Goal: Transaction & Acquisition: Purchase product/service

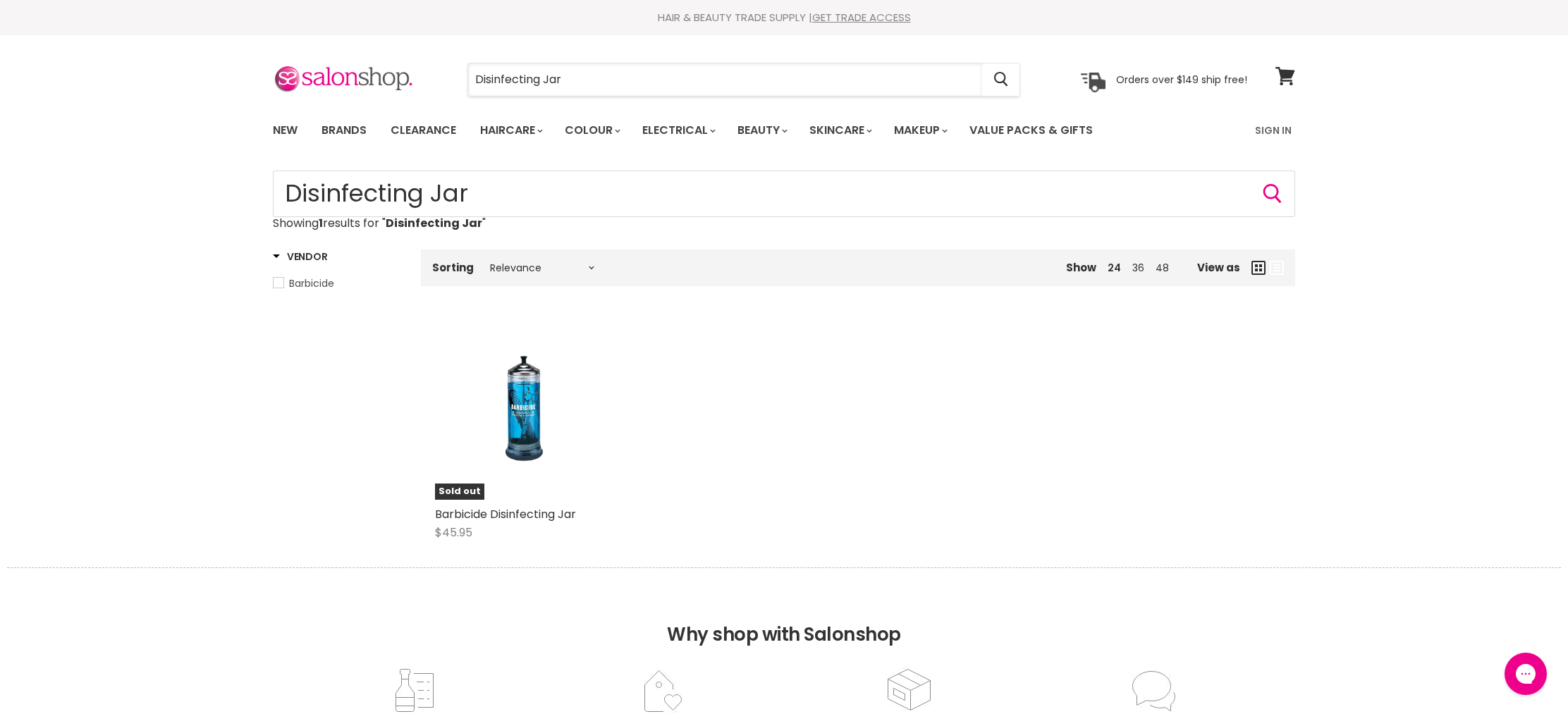
drag, startPoint x: 618, startPoint y: 95, endPoint x: 430, endPoint y: 45, distance: 194.5
click at [430, 46] on section "Menu Disinfecting Jar Cancel" at bounding box center [784, 72] width 1058 height 75
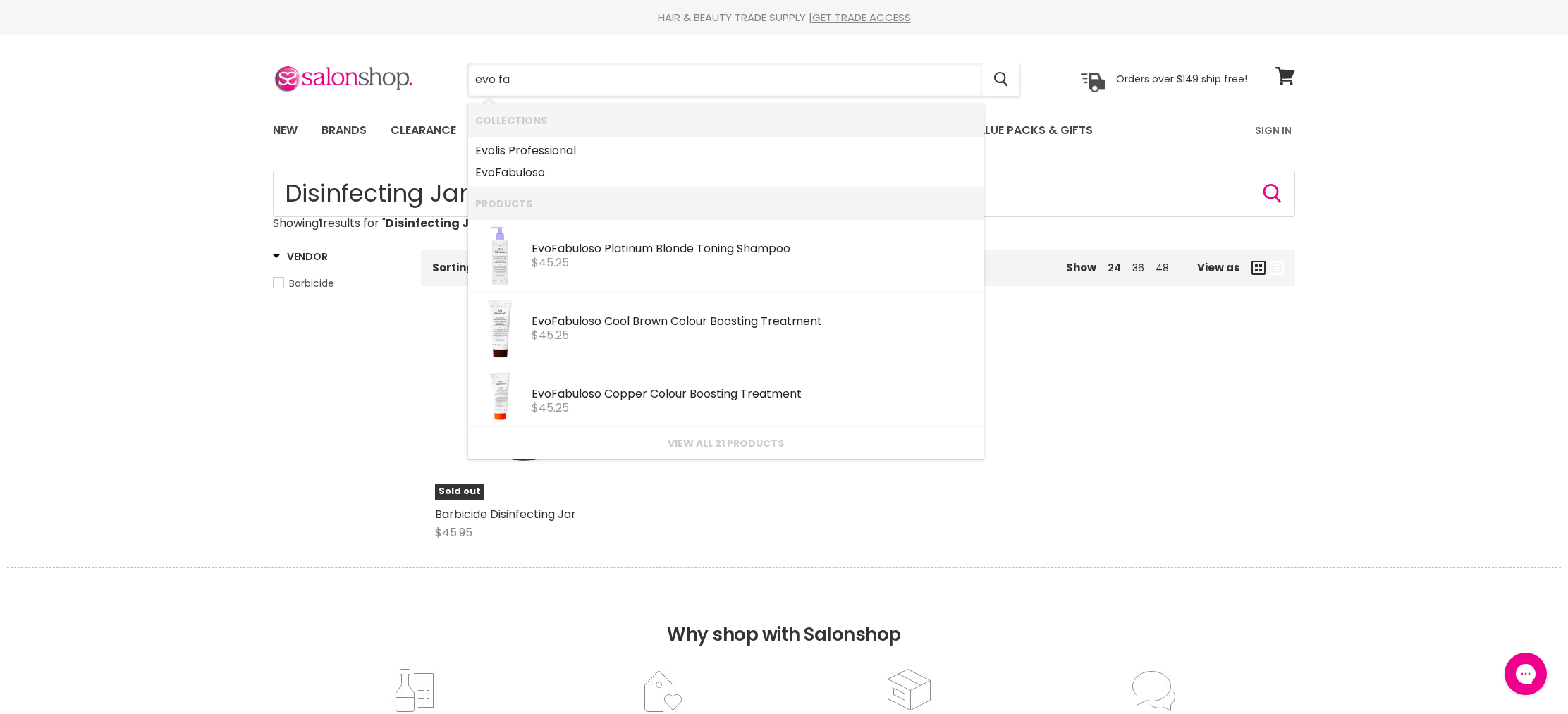
type input "evo fab"
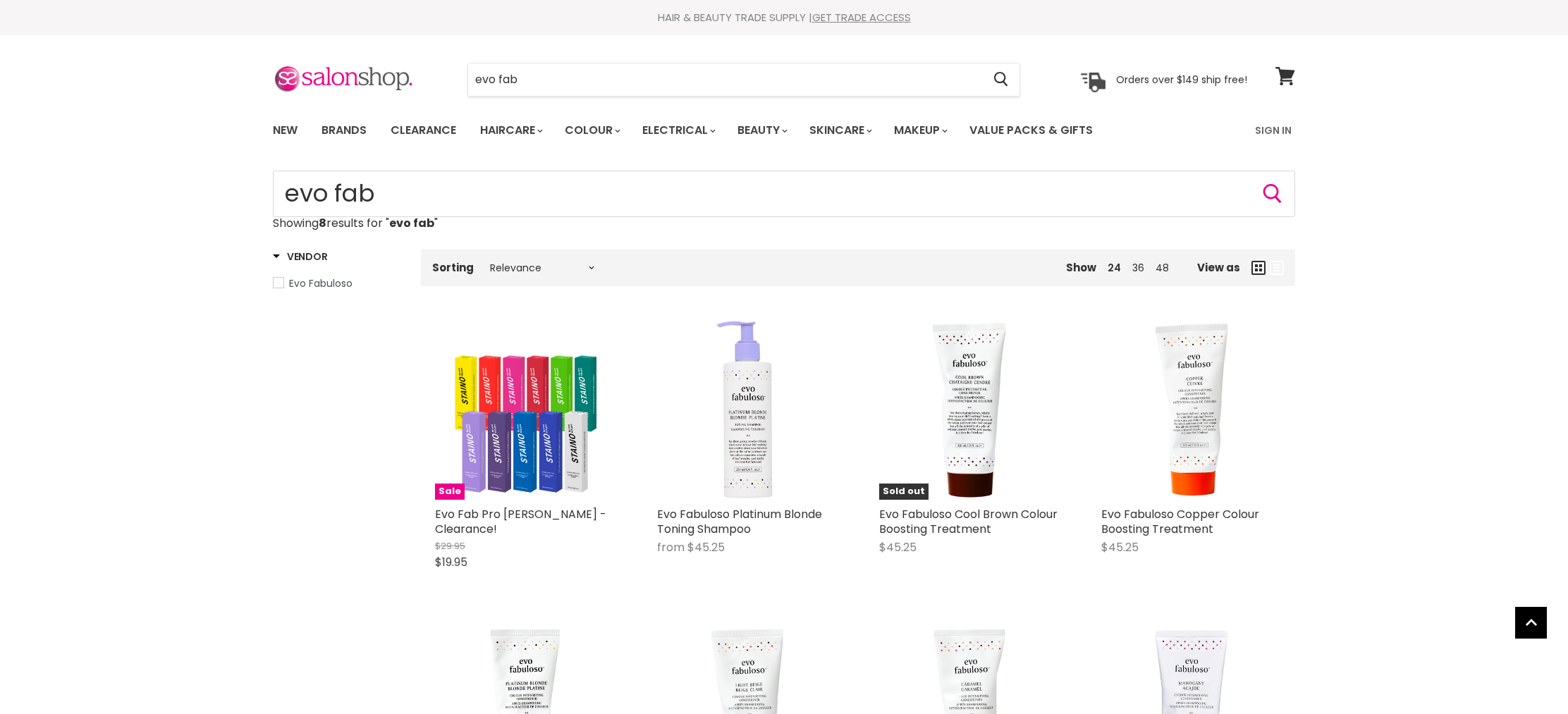
scroll to position [443, 0]
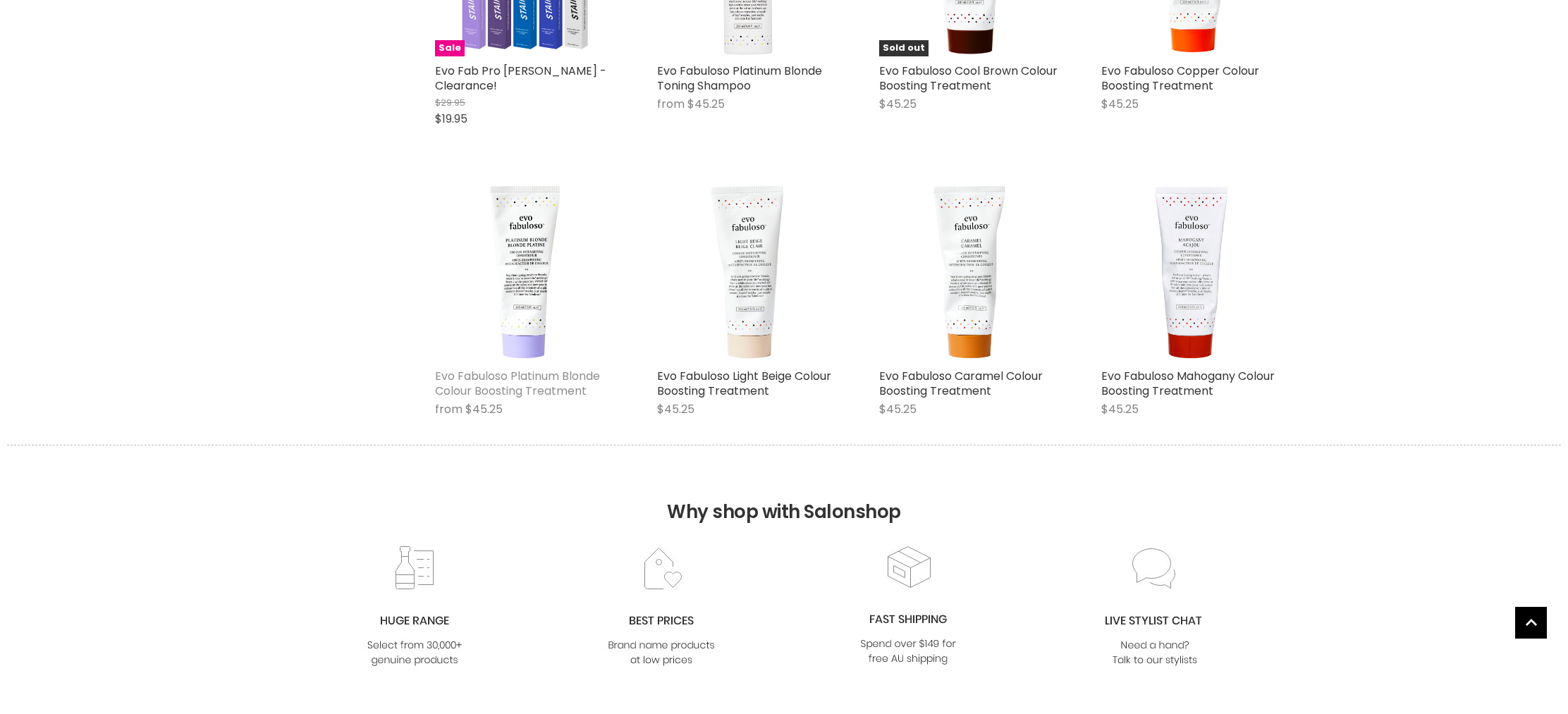
drag, startPoint x: 0, startPoint y: 0, endPoint x: 545, endPoint y: 367, distance: 657.0
click at [546, 368] on link "Evo Fabuloso Platinum Blonde Colour Boosting Treatment" at bounding box center [518, 383] width 165 height 31
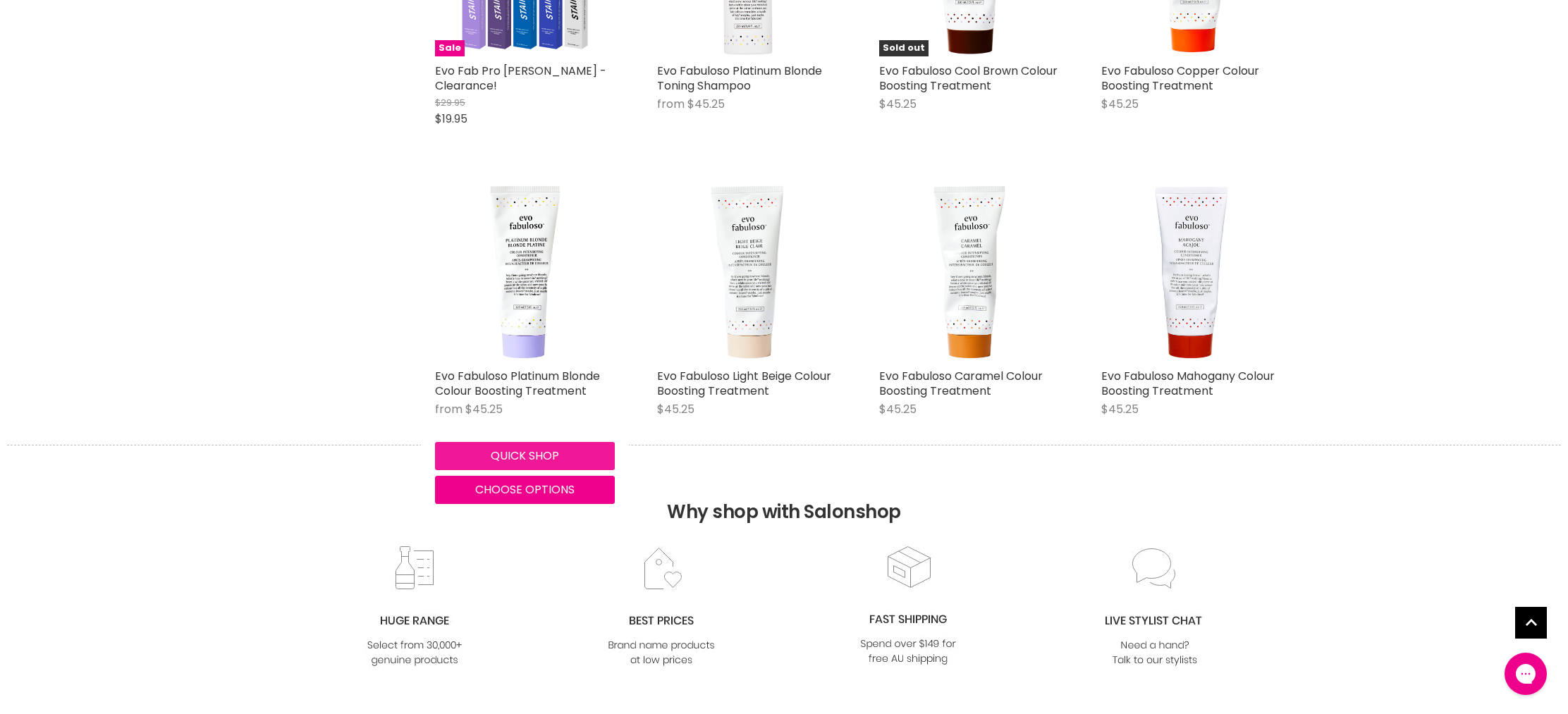
click at [536, 442] on button "Quick shop" at bounding box center [525, 455] width 180 height 28
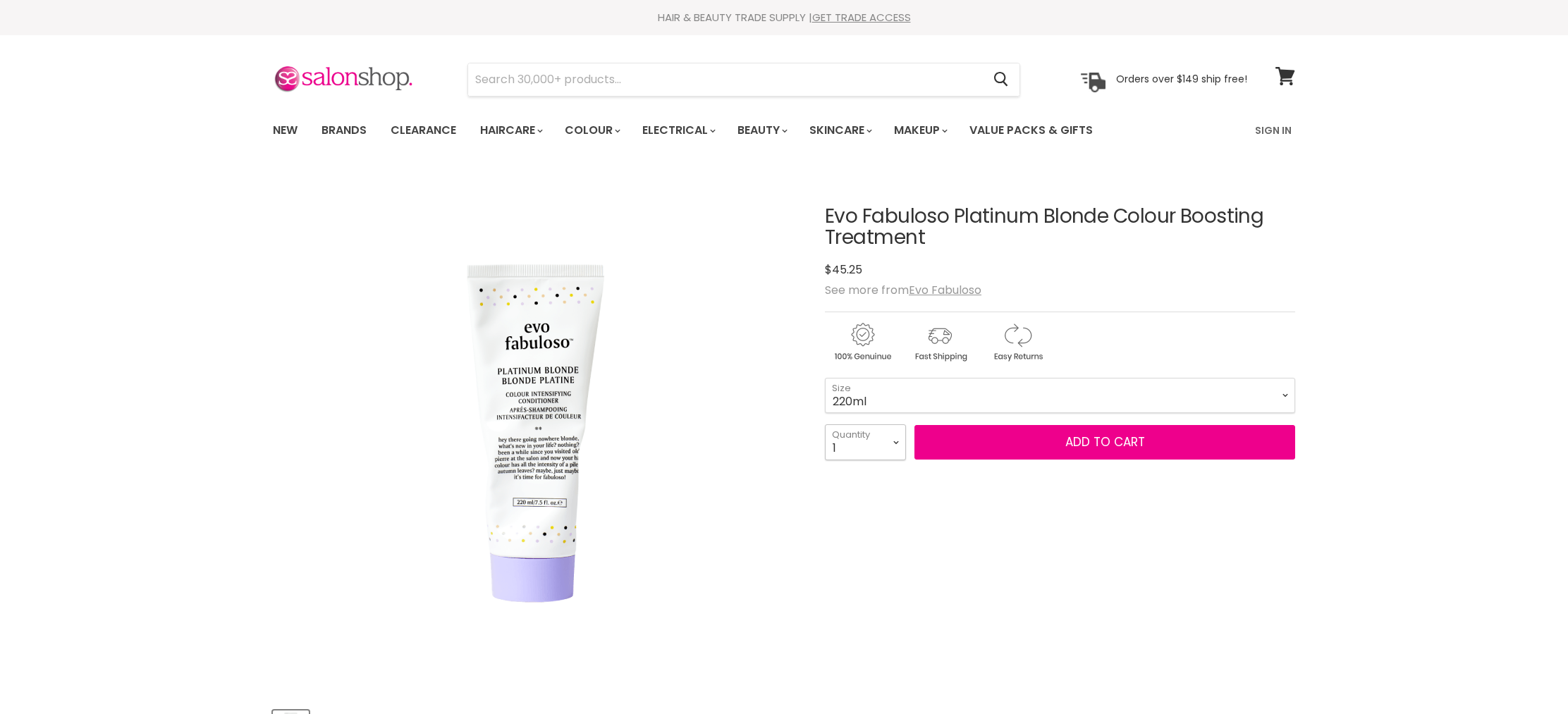
click at [856, 448] on select "1 2 3 4 5 6 7 8 9 10+" at bounding box center [865, 442] width 81 height 35
select select "3"
type input "3"
click at [996, 439] on button "Add to cart" at bounding box center [1104, 442] width 381 height 35
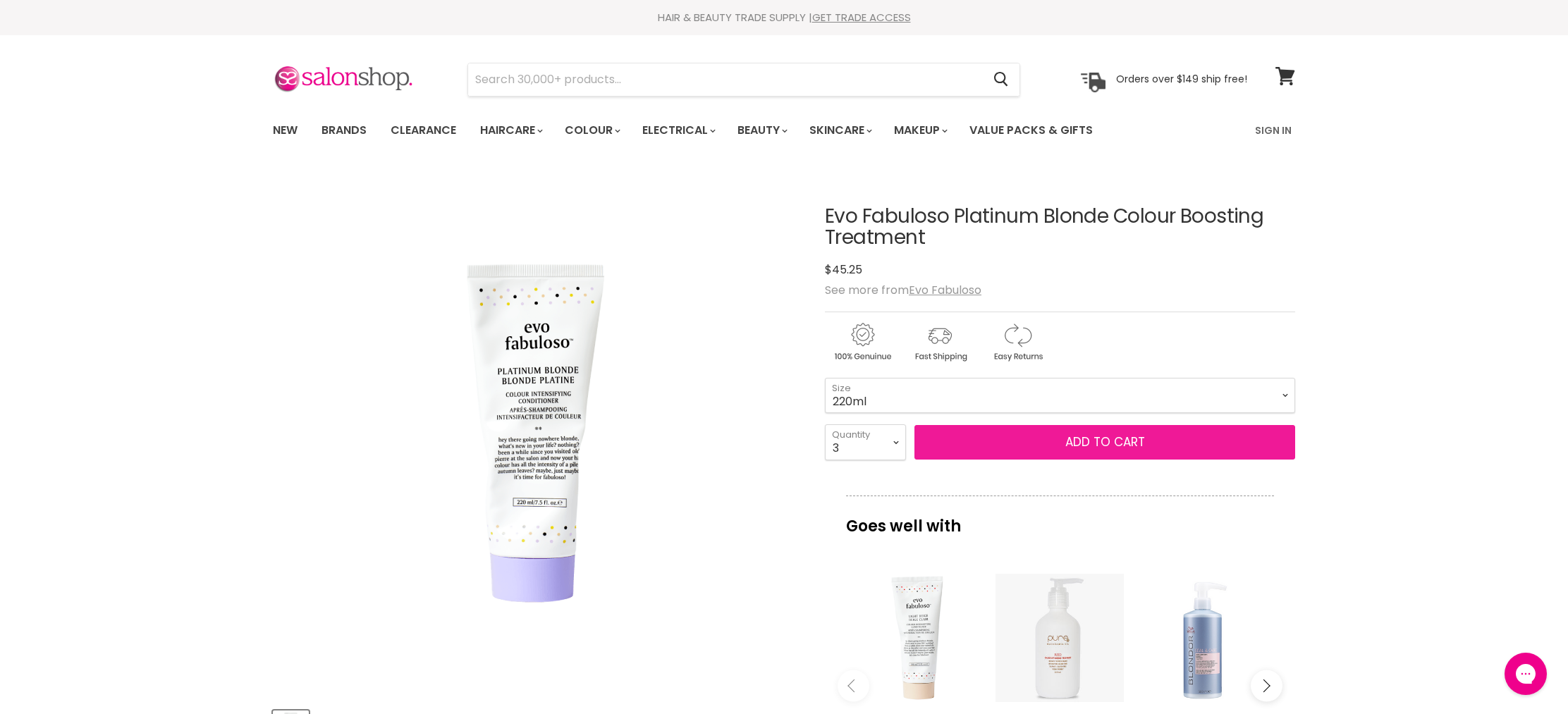
click at [1136, 439] on span "Add to cart" at bounding box center [1105, 442] width 80 height 17
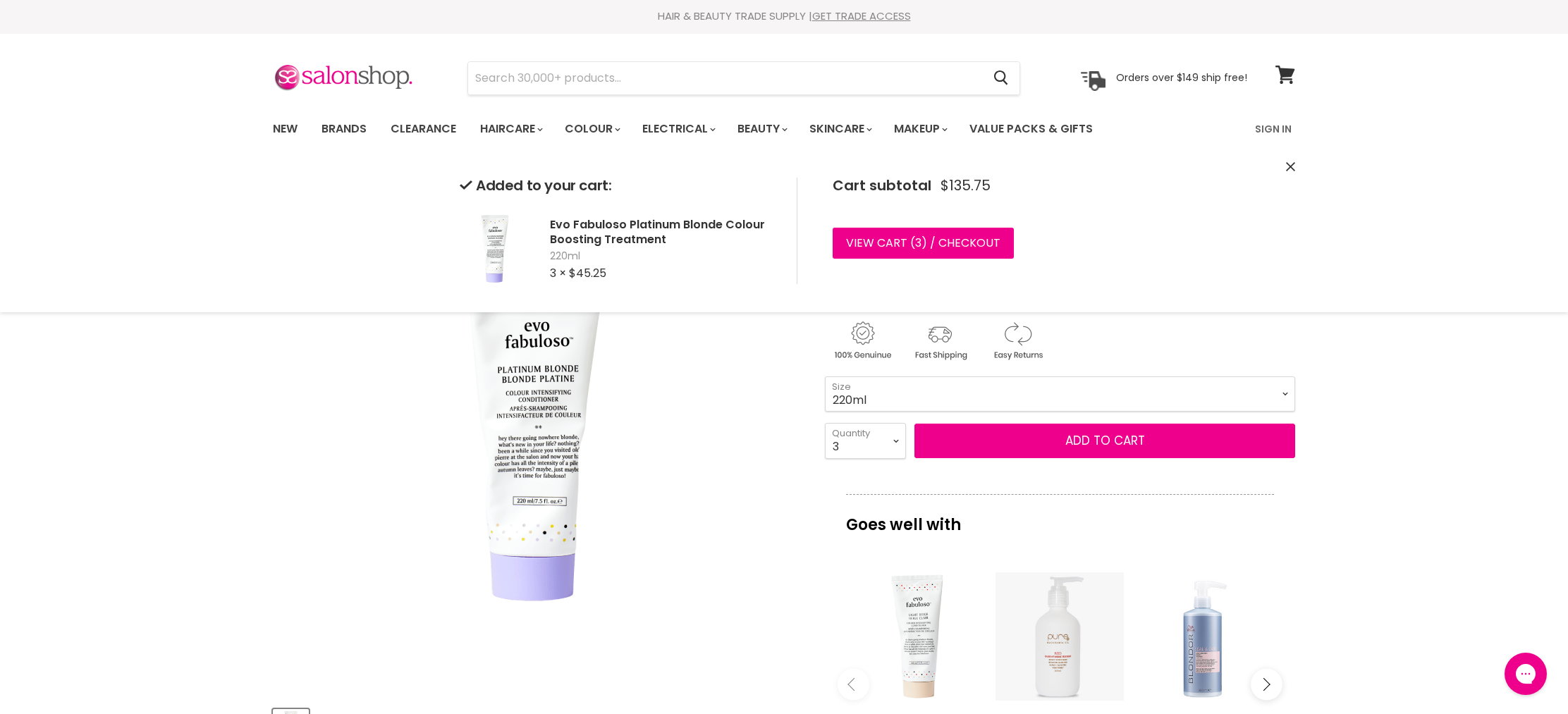
click at [1016, 398] on select "220ml 1L" at bounding box center [1060, 394] width 470 height 35
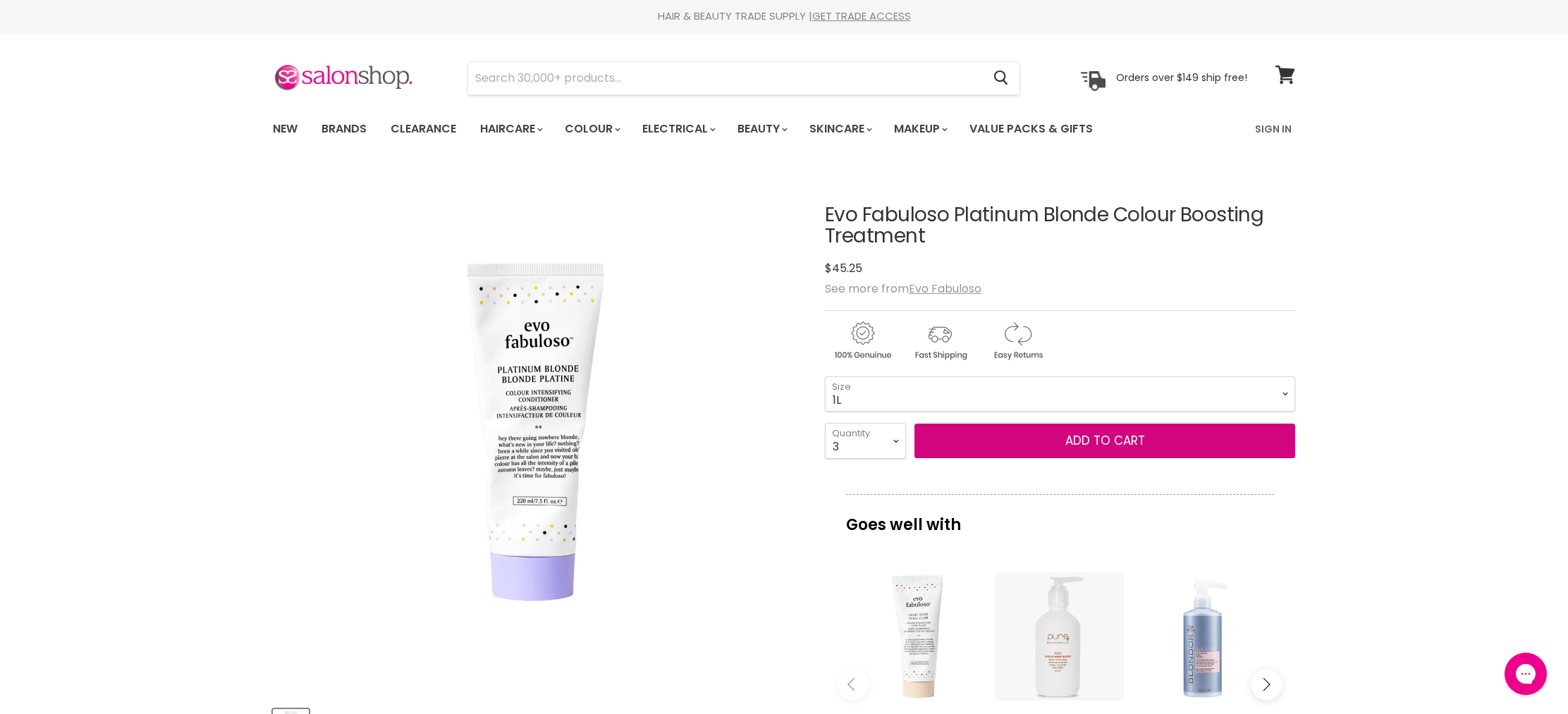
select select "1L"
click at [1146, 447] on button "Add to cart" at bounding box center [1104, 441] width 381 height 35
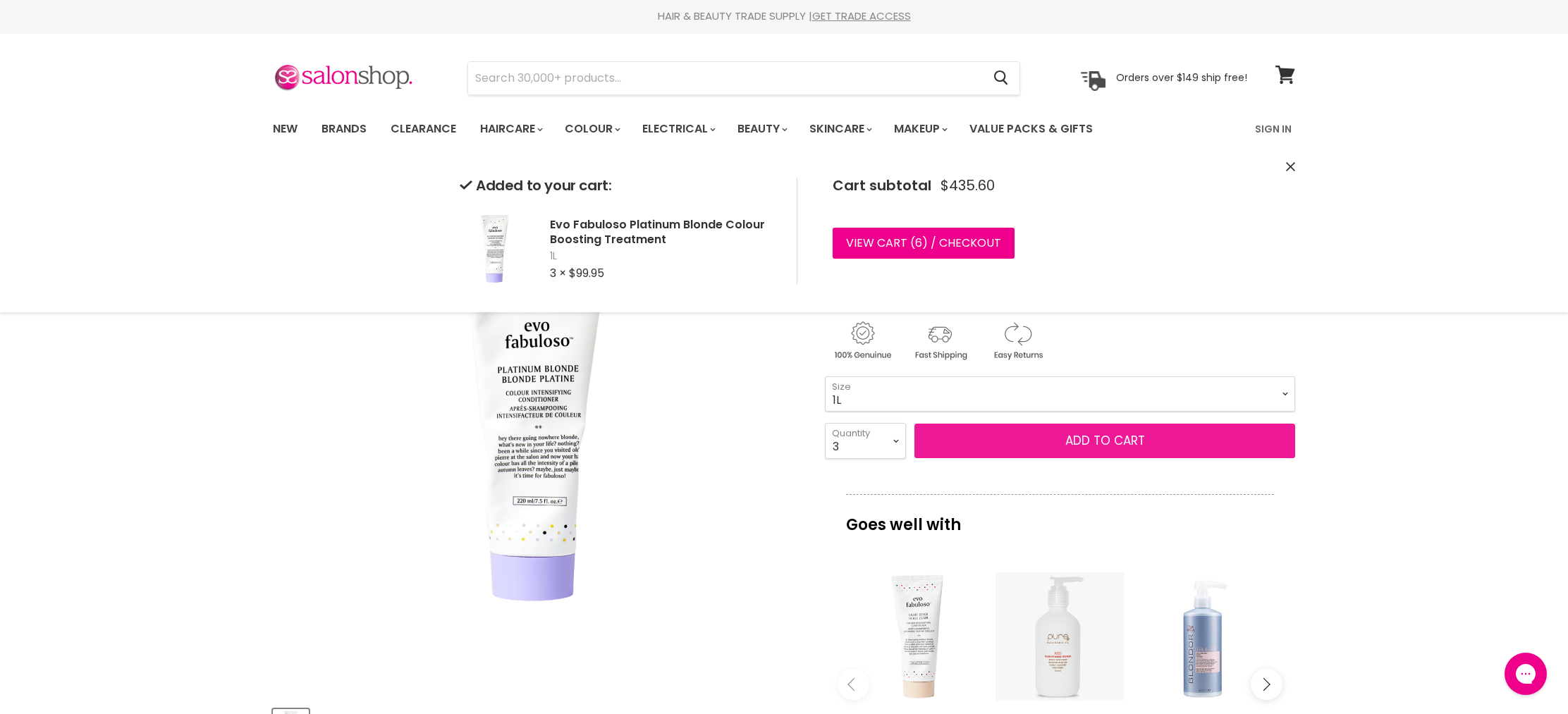
click at [1101, 442] on button "Add to cart" at bounding box center [1104, 441] width 381 height 35
click at [1274, 125] on link "Sign In" at bounding box center [1273, 128] width 54 height 29
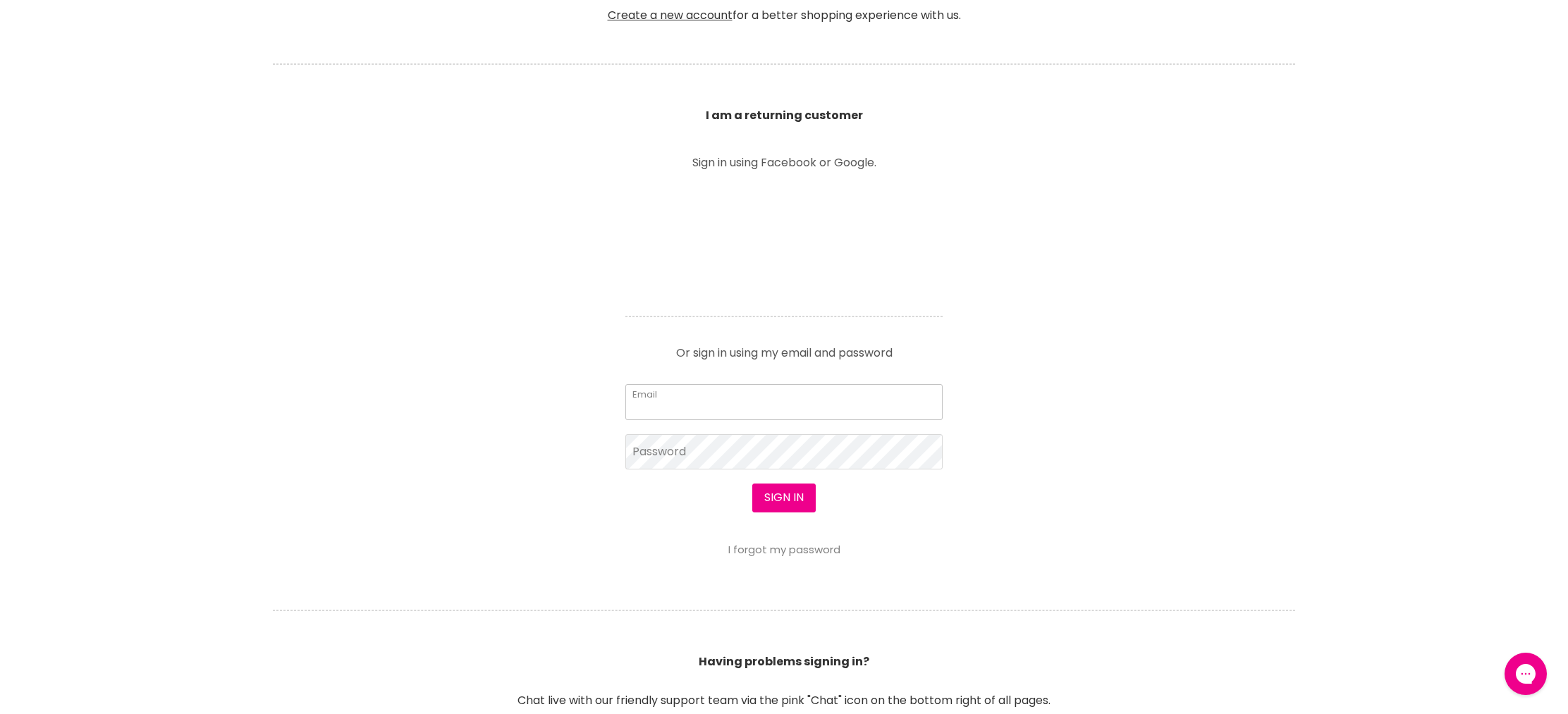
click at [727, 409] on input "Email" at bounding box center [784, 401] width 317 height 35
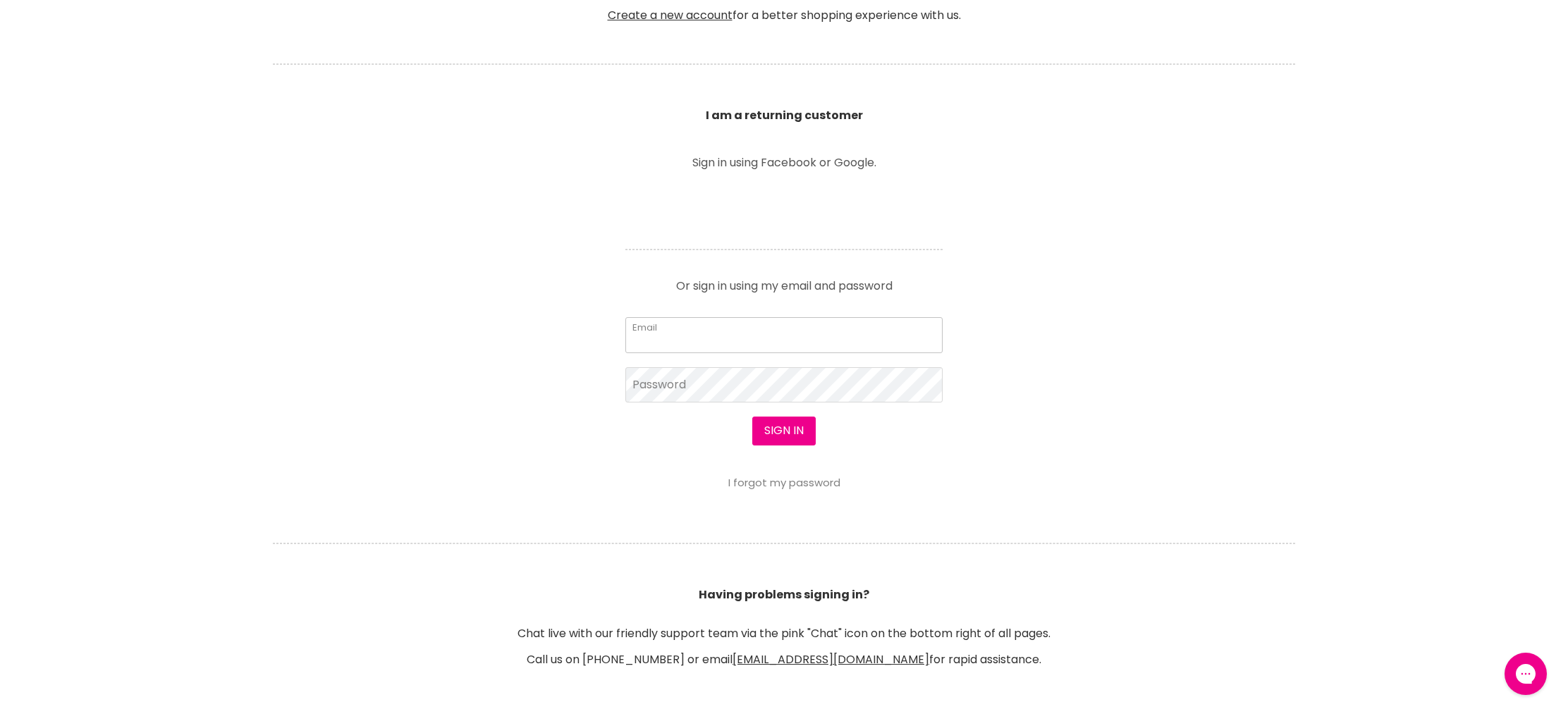
type input "[EMAIL_ADDRESS][DOMAIN_NAME]"
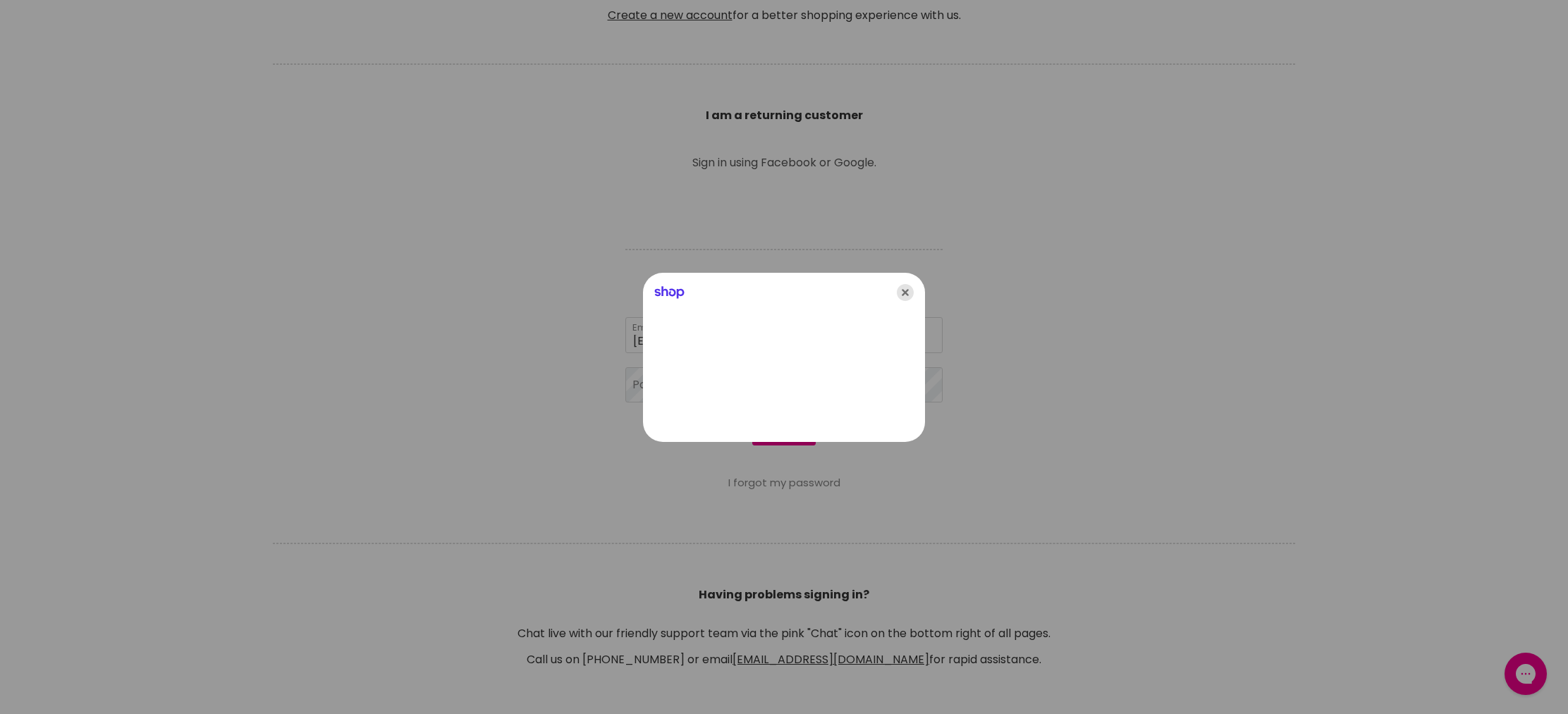
click at [901, 290] on icon "Close" at bounding box center [906, 292] width 17 height 17
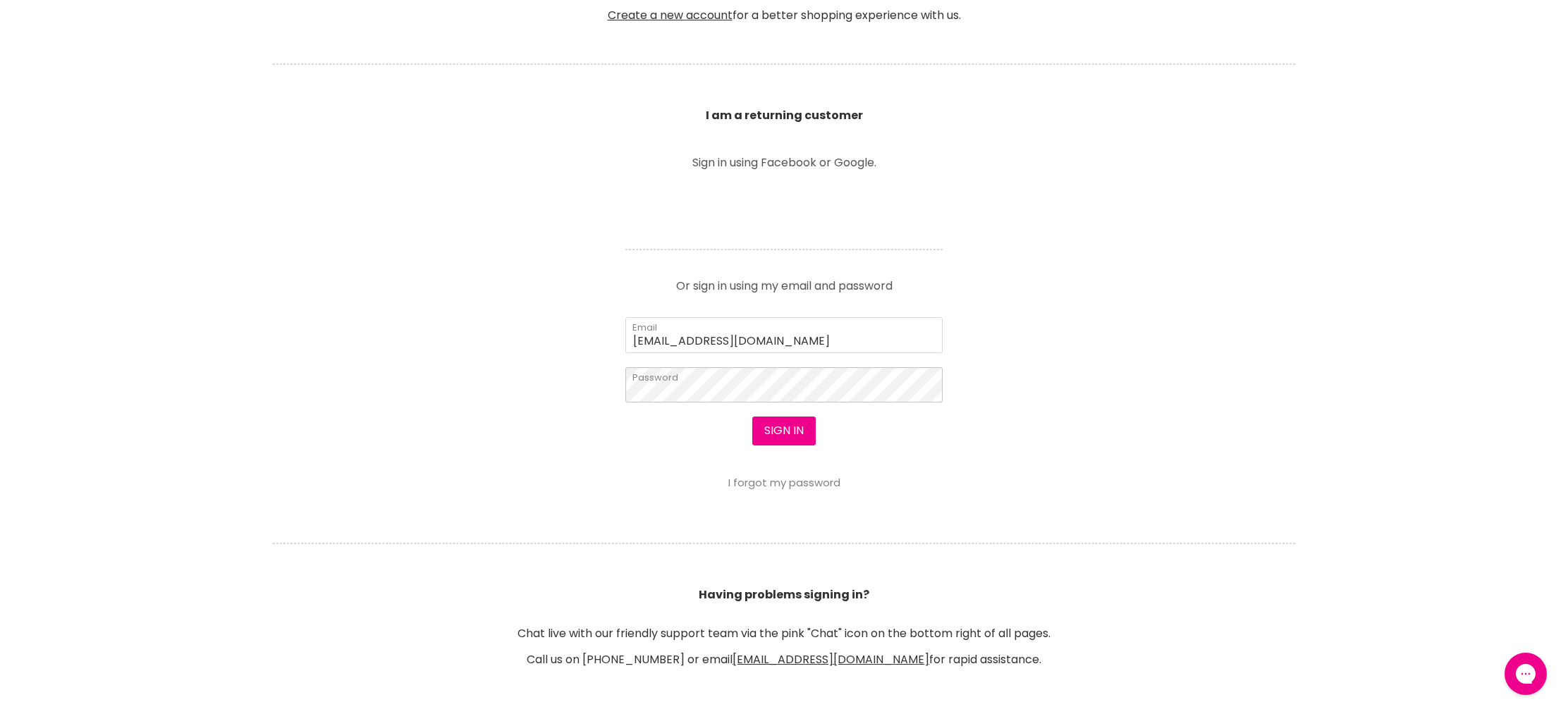
click at [752, 416] on button "Sign in" at bounding box center [784, 430] width 63 height 28
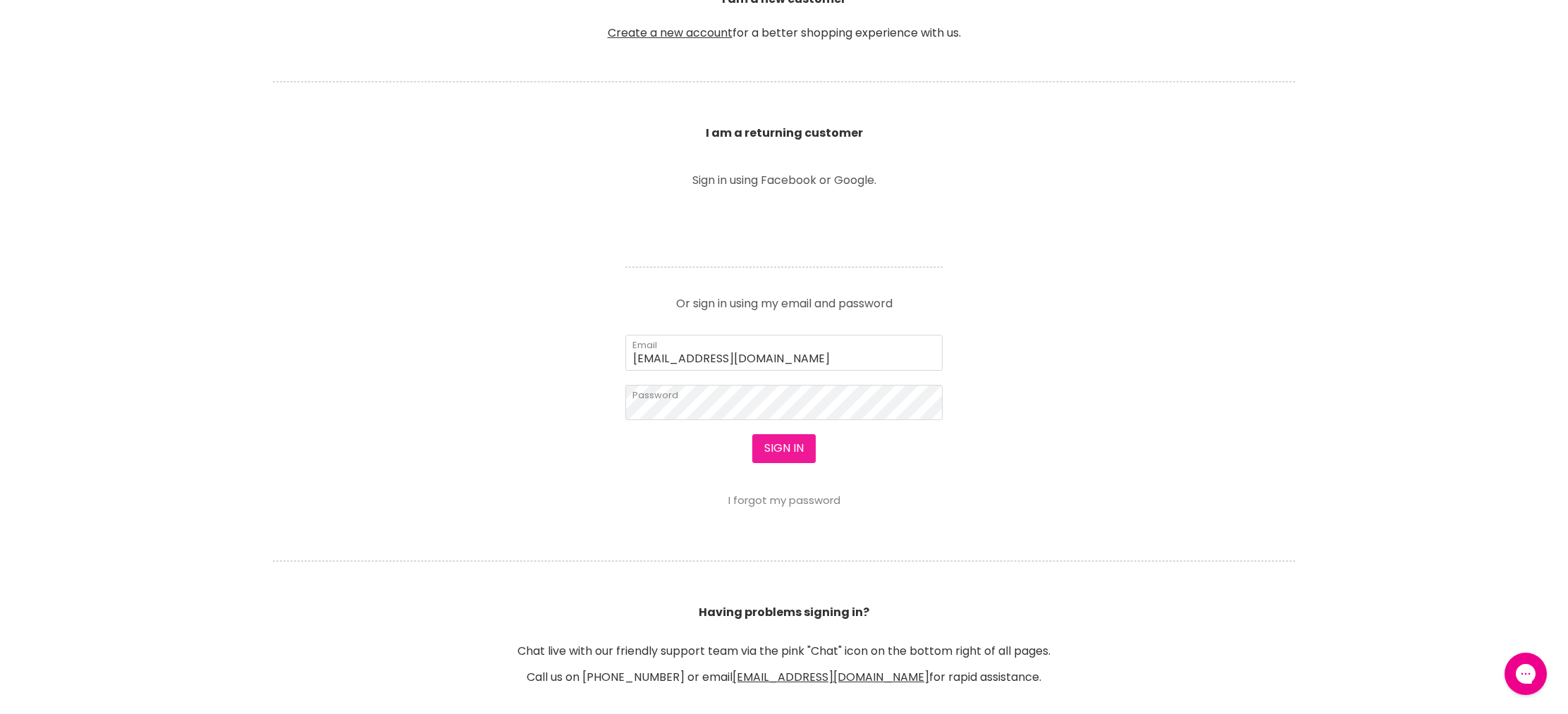
click at [796, 452] on button "Sign in" at bounding box center [784, 448] width 63 height 28
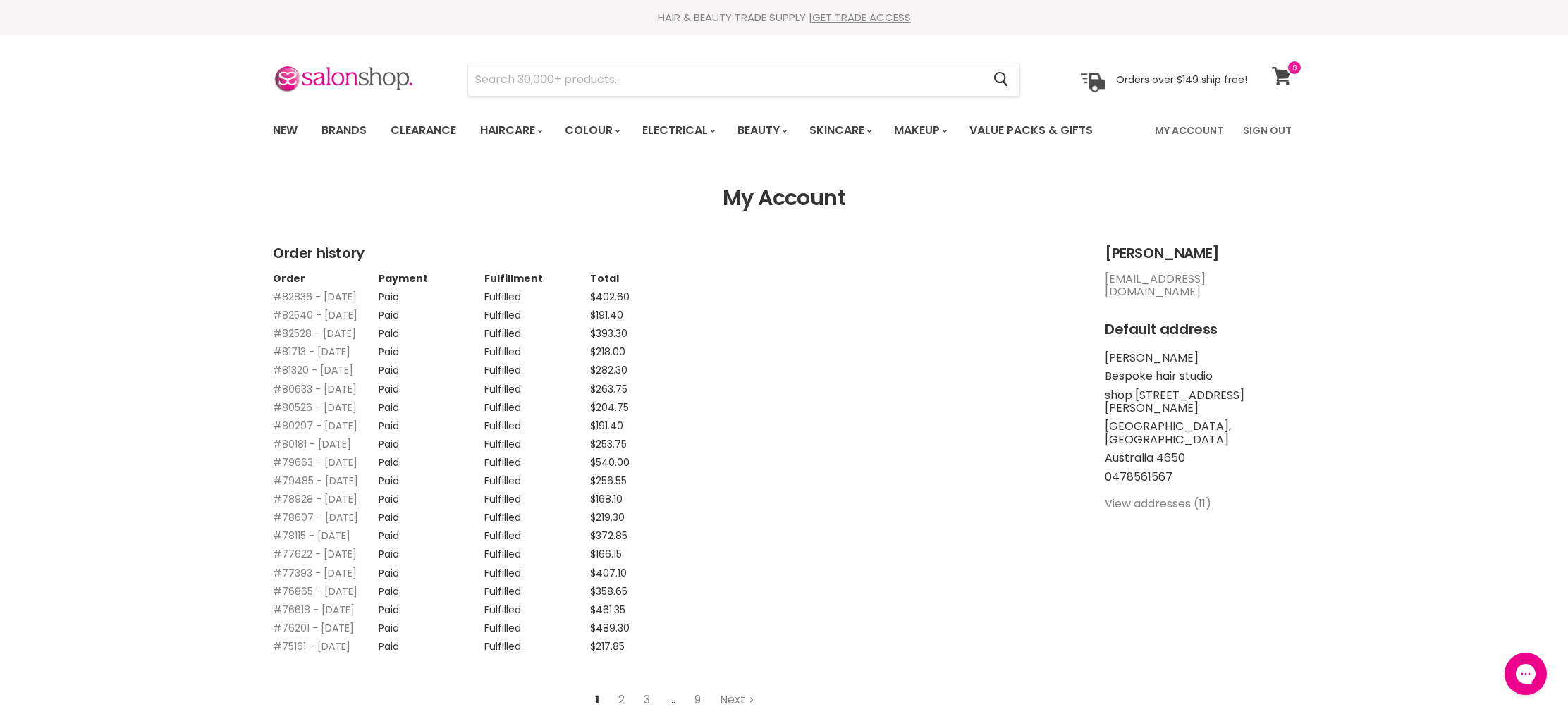
click at [1286, 79] on icon at bounding box center [1282, 76] width 20 height 19
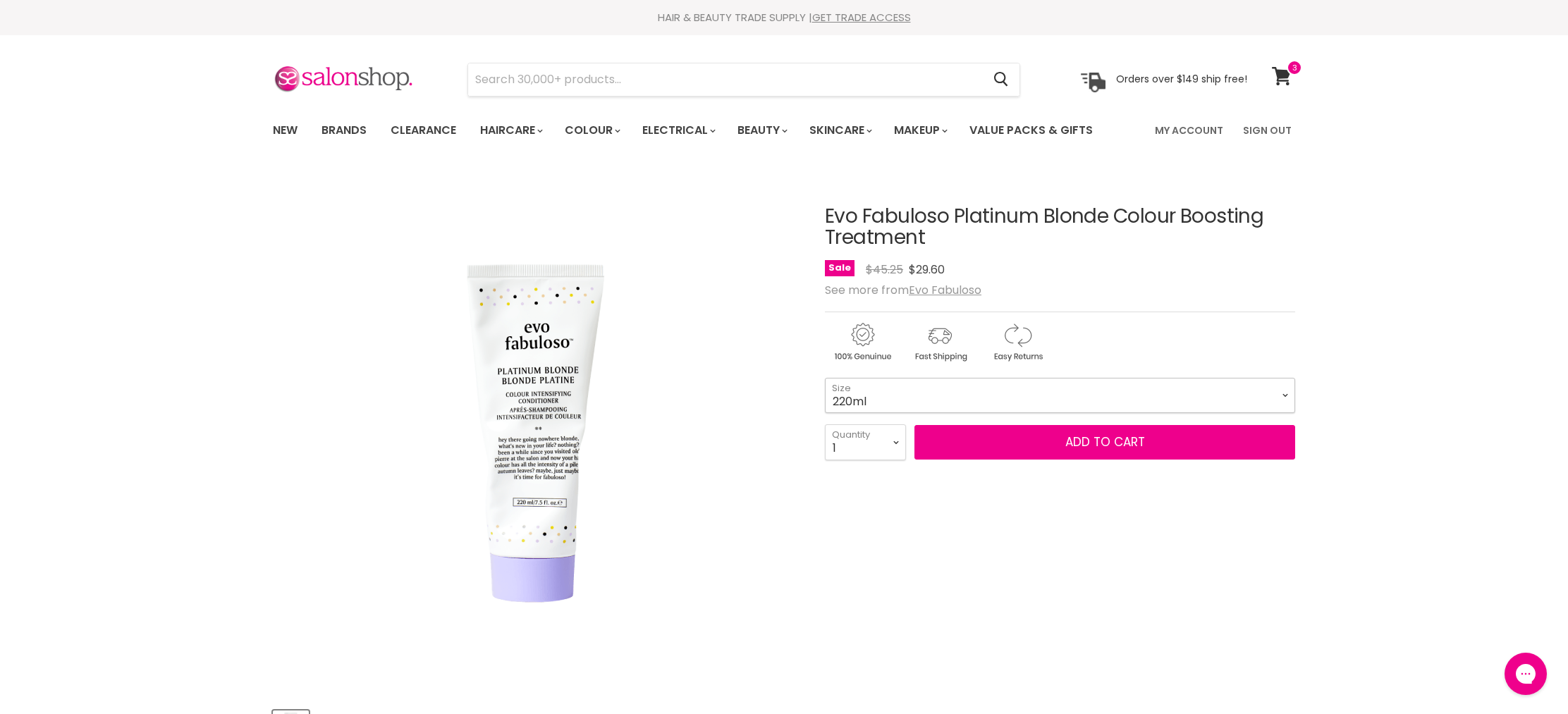
click at [850, 403] on select "220ml 1L" at bounding box center [1060, 395] width 470 height 35
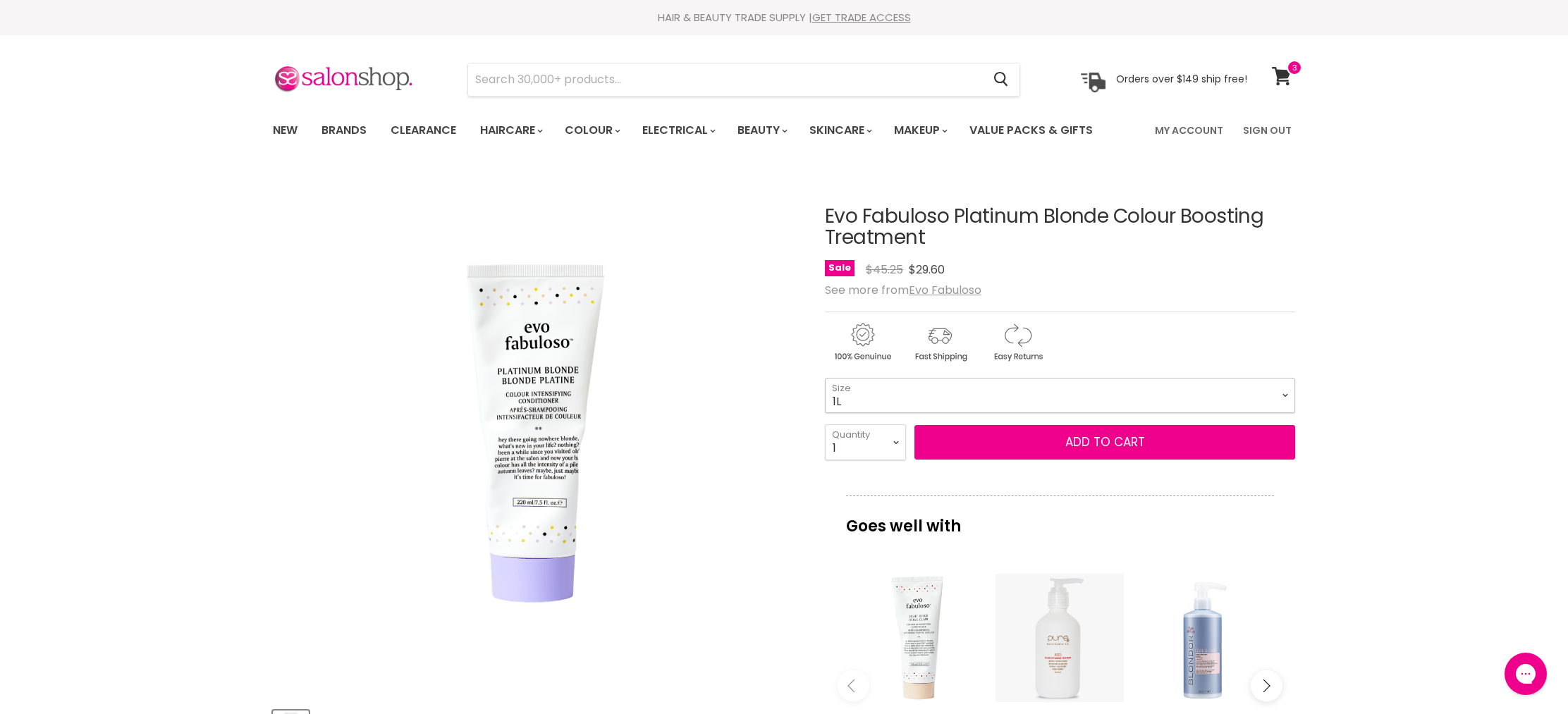
select select "1L"
click at [852, 435] on select "1 2 3 4 5 6 7 8 9 10+" at bounding box center [865, 442] width 81 height 35
click at [1025, 439] on button "Add to cart" at bounding box center [1104, 442] width 381 height 35
click at [1027, 442] on button "Add to cart" at bounding box center [1104, 442] width 381 height 35
